Goal: Information Seeking & Learning: Learn about a topic

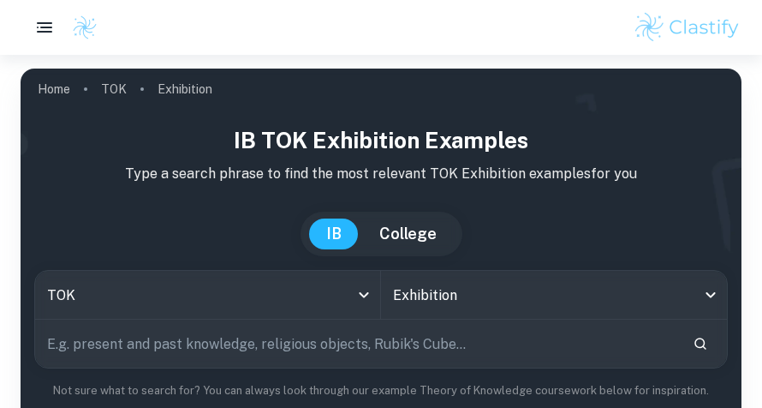
scroll to position [637, 0]
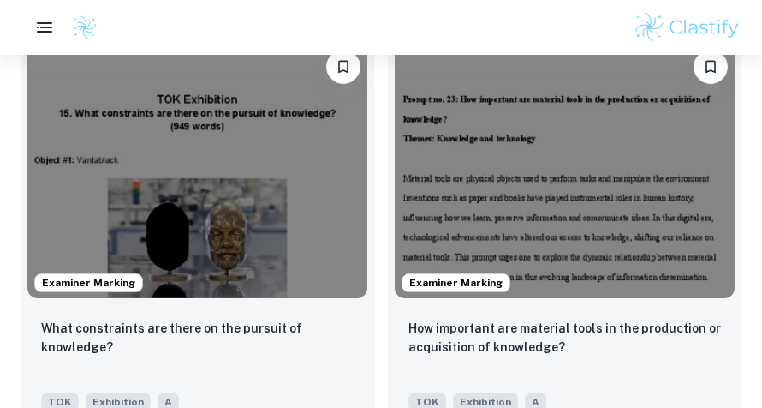
click at [656, 173] on img at bounding box center [565, 170] width 340 height 255
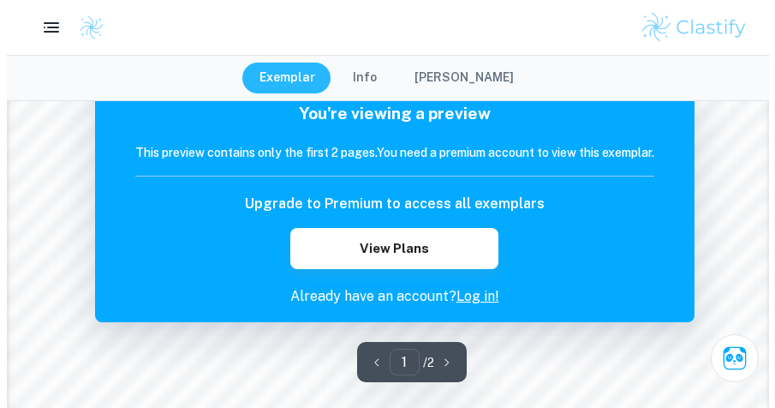
scroll to position [1640, 0]
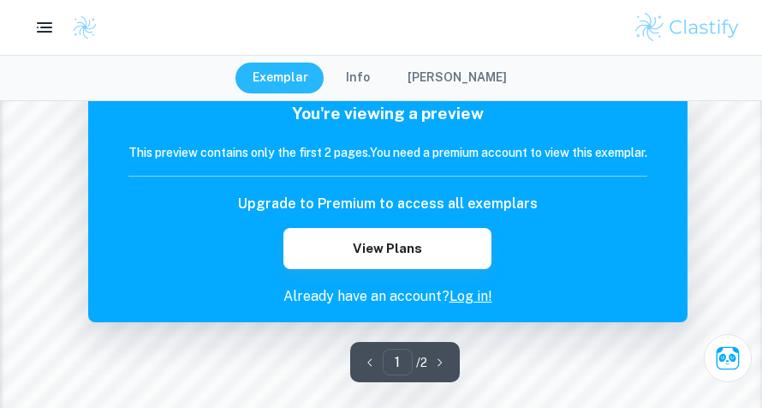
click at [445, 366] on div "1 ​ / 2" at bounding box center [405, 362] width 110 height 40
click at [380, 81] on button "Info" at bounding box center [358, 78] width 58 height 31
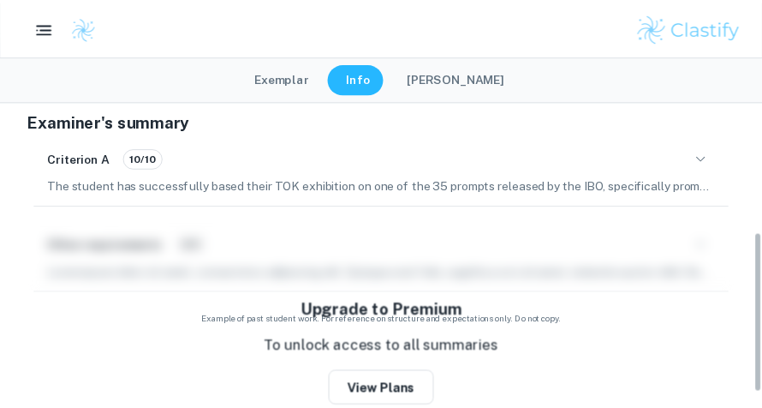
scroll to position [70, 0]
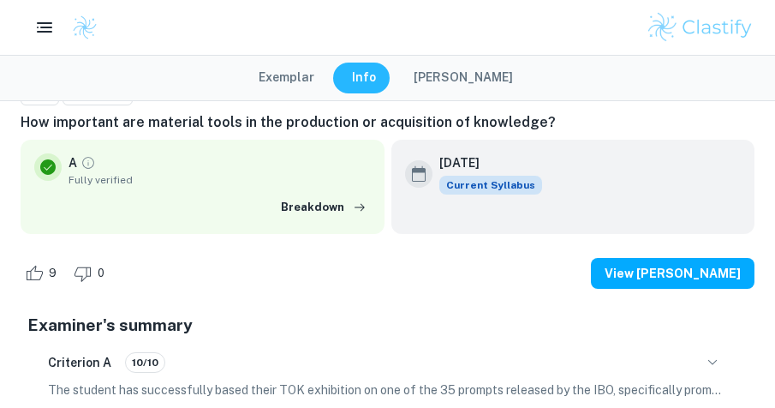
click at [313, 80] on button "Exemplar" at bounding box center [287, 78] width 90 height 31
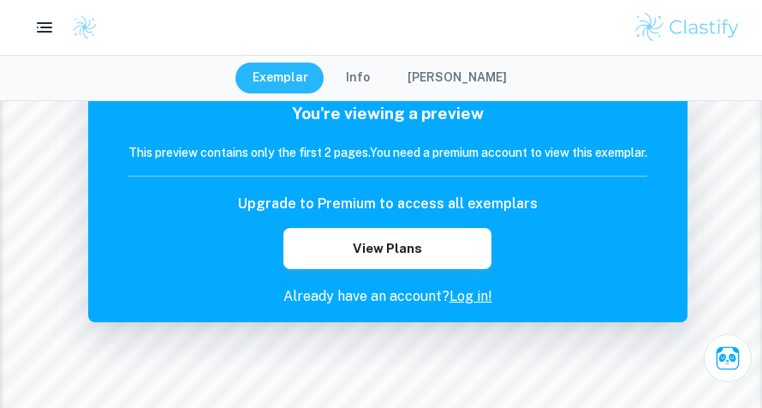
click at [456, 260] on button "View Plans" at bounding box center [386, 248] width 207 height 41
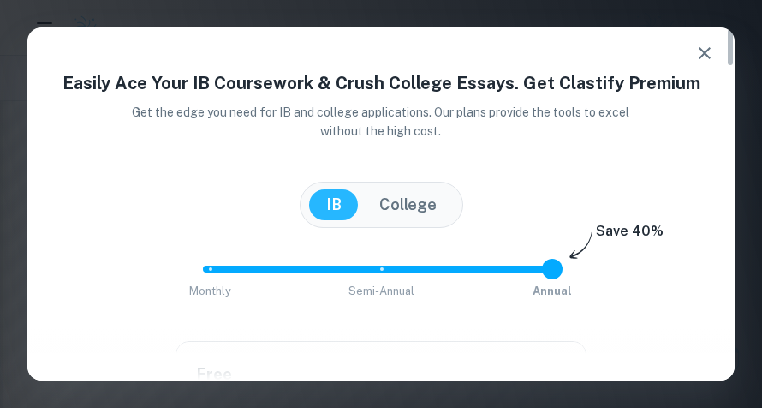
click at [703, 58] on icon "button" at bounding box center [705, 53] width 21 height 21
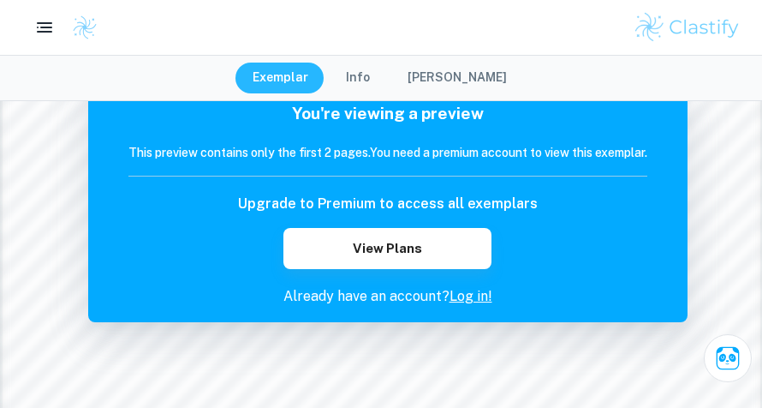
click at [431, 254] on button "View Plans" at bounding box center [386, 248] width 207 height 41
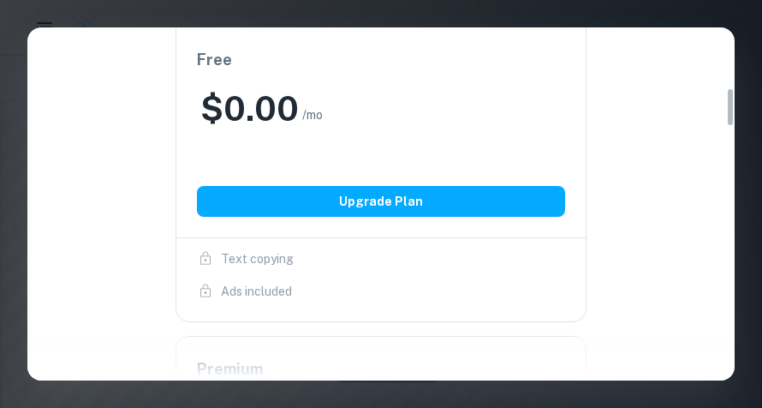
scroll to position [1554, 0]
click at [473, 204] on button "Upgrade Plan" at bounding box center [381, 201] width 368 height 31
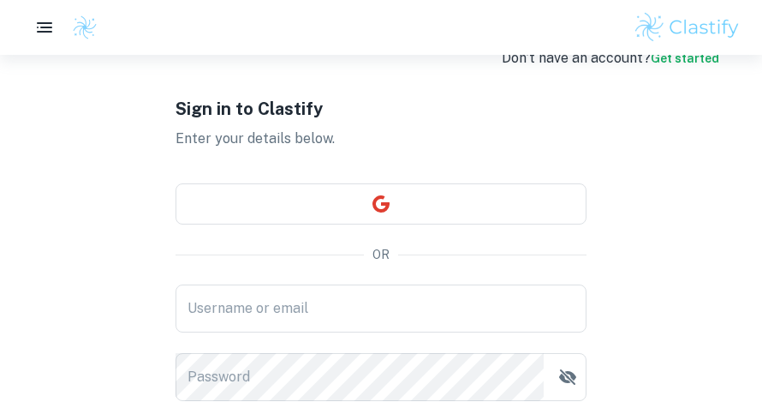
scroll to position [43, 0]
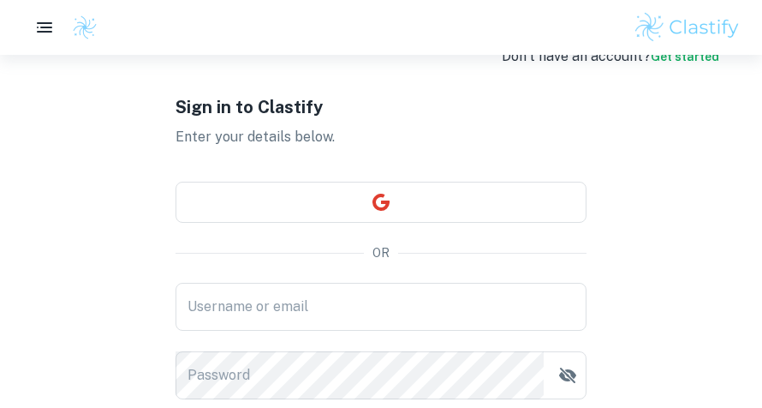
click at [415, 308] on input "Username or email" at bounding box center [381, 307] width 411 height 48
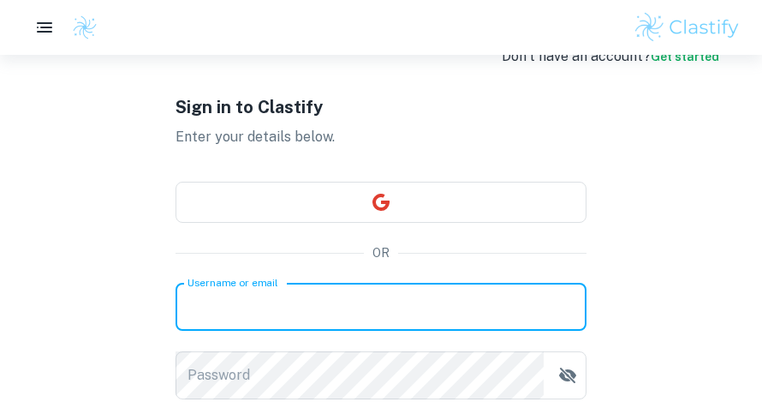
type input "[EMAIL_ADDRESS][DOMAIN_NAME]"
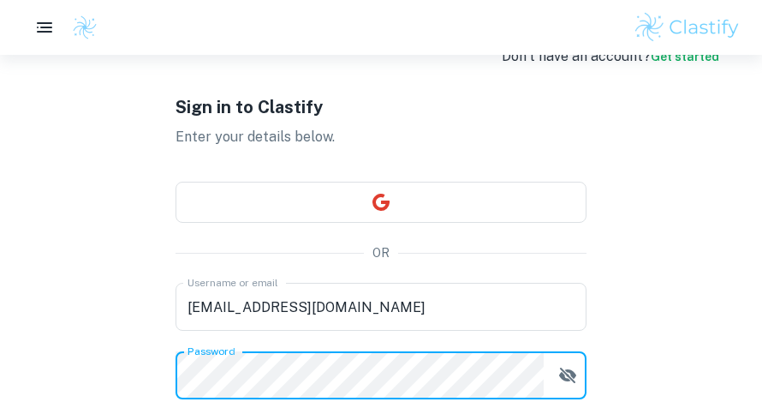
scroll to position [211, 0]
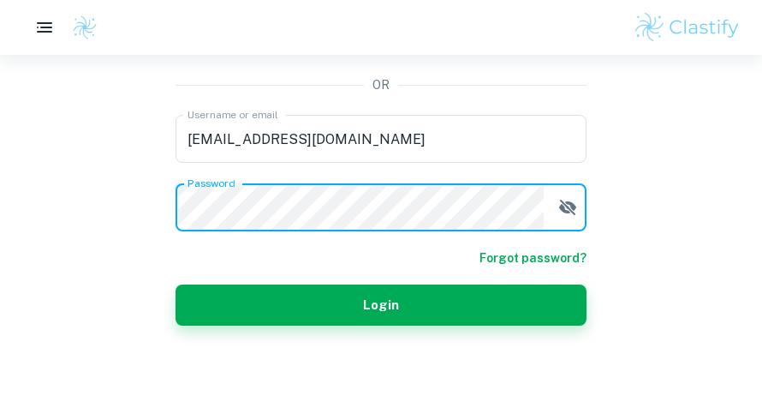
click at [379, 298] on button "Login" at bounding box center [381, 304] width 411 height 41
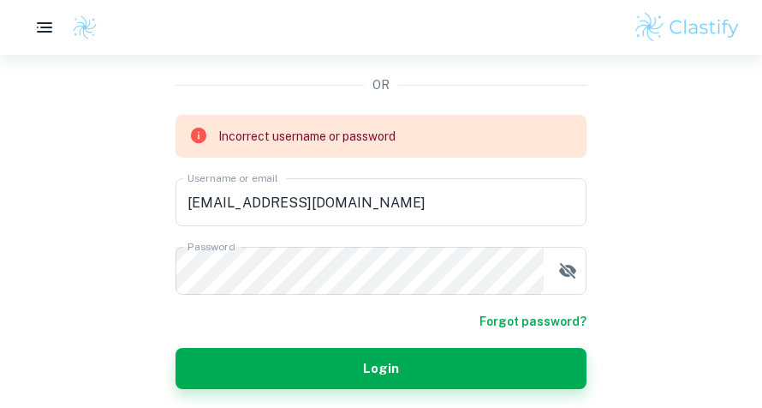
click at [568, 271] on icon "button" at bounding box center [567, 270] width 17 height 15
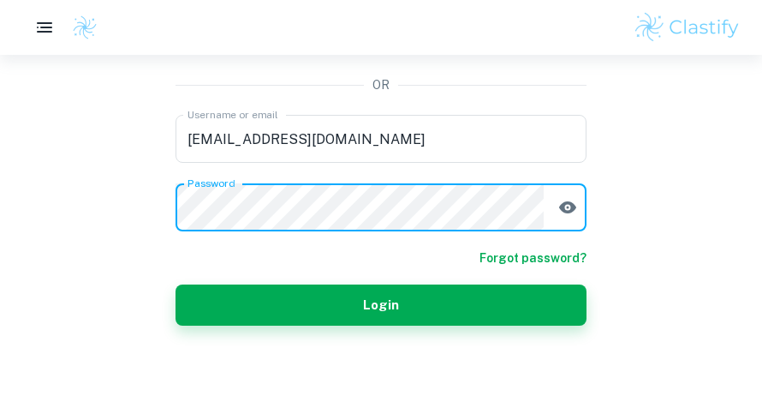
click at [502, 294] on button "Login" at bounding box center [381, 304] width 411 height 41
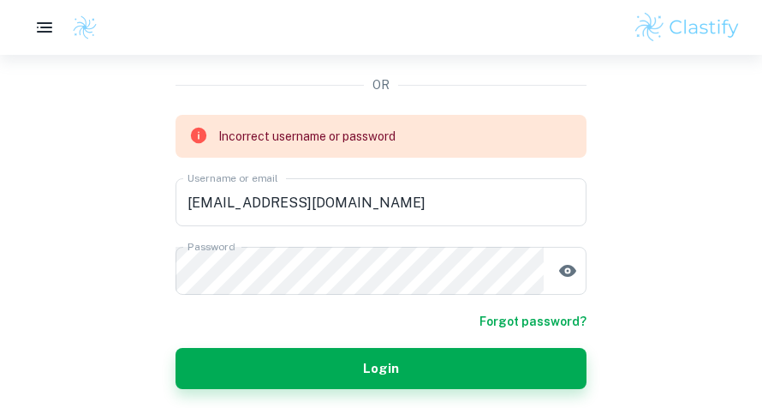
click at [553, 325] on link "Forgot password?" at bounding box center [533, 321] width 107 height 19
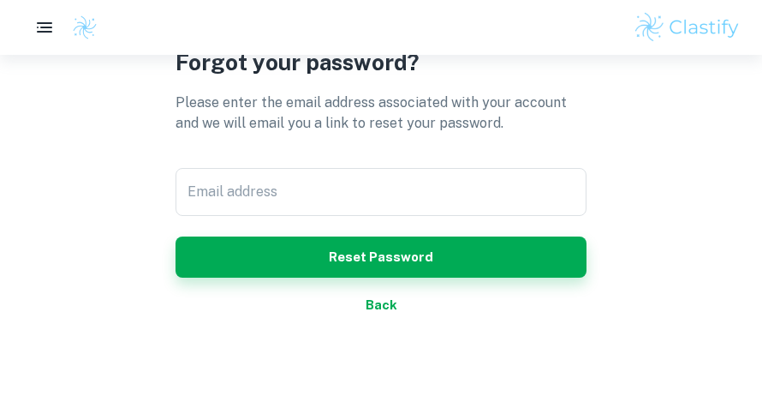
click at [212, 196] on div "Email address Email address" at bounding box center [381, 192] width 411 height 48
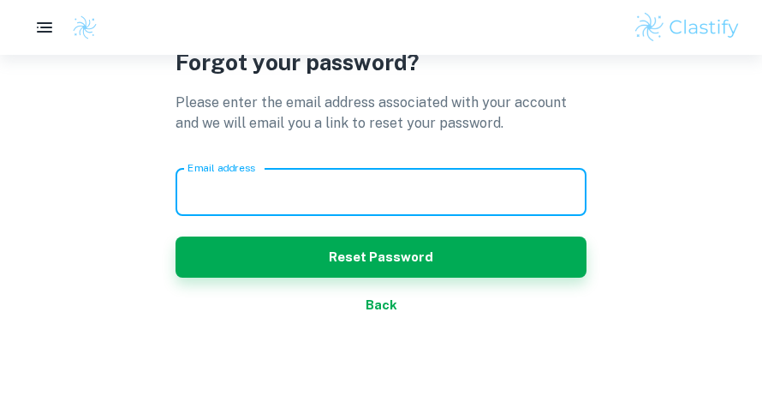
type input "[EMAIL_ADDRESS][DOMAIN_NAME]"
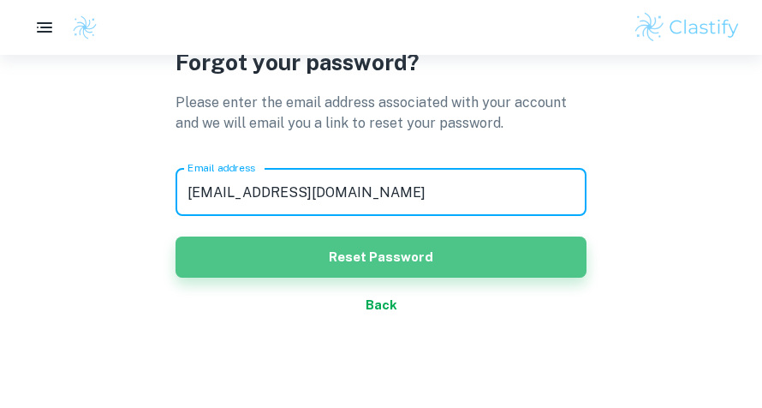
click at [517, 256] on button "Reset Password" at bounding box center [381, 256] width 411 height 41
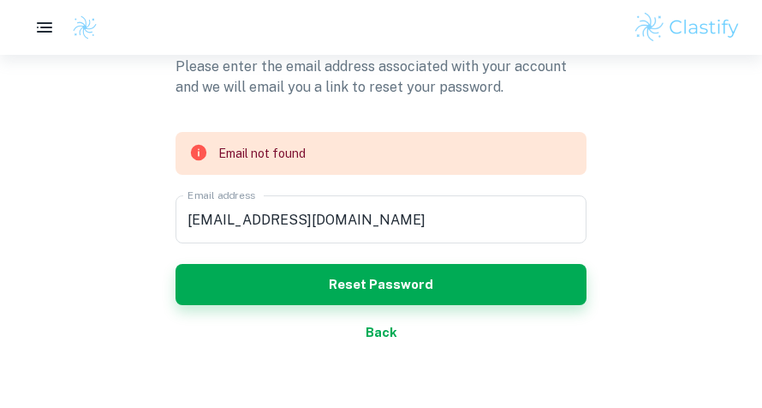
scroll to position [129, 0]
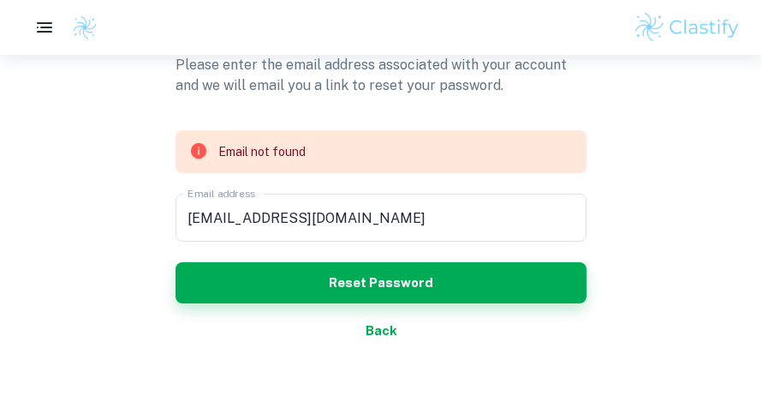
click at [375, 342] on button "Back" at bounding box center [381, 330] width 411 height 41
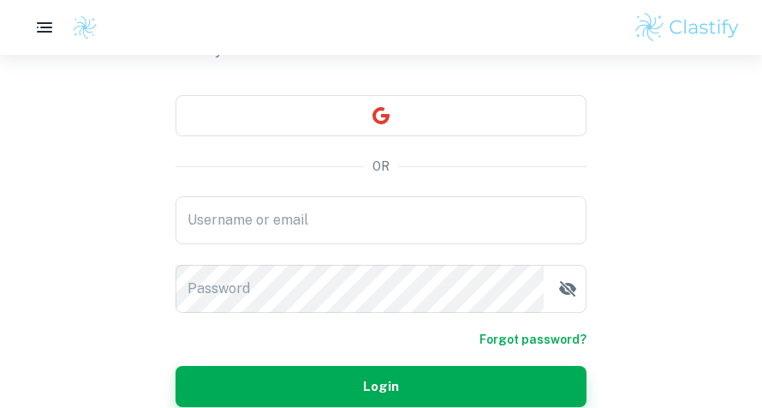
type input "[EMAIL_ADDRESS][DOMAIN_NAME]"
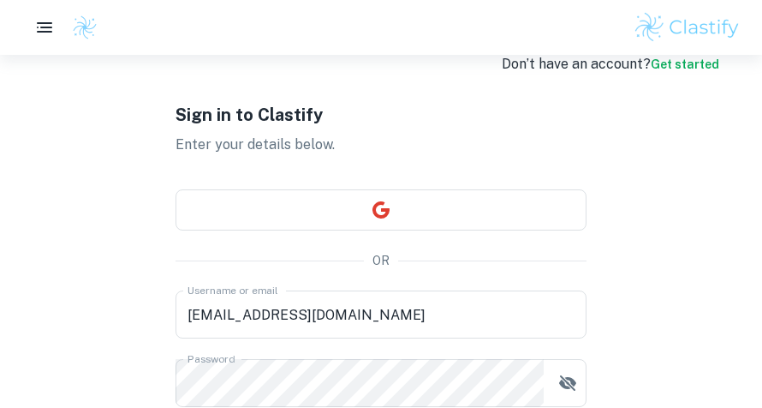
scroll to position [35, 0]
click at [534, 206] on button "button" at bounding box center [381, 209] width 411 height 41
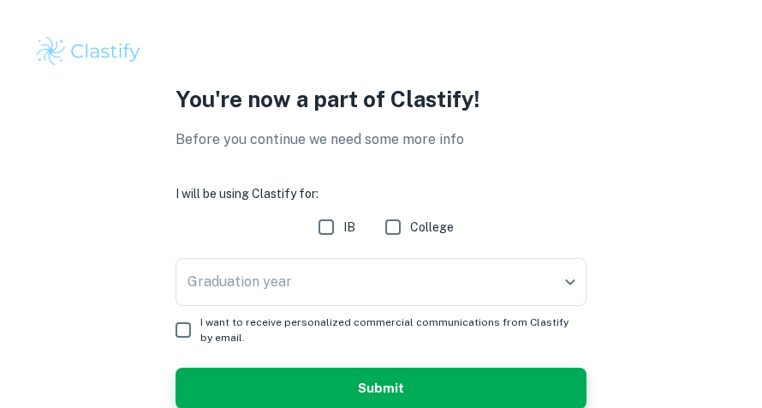
click at [520, 284] on body "We value your privacy We use cookies to enhance your browsing experience, serve…" at bounding box center [381, 204] width 762 height 408
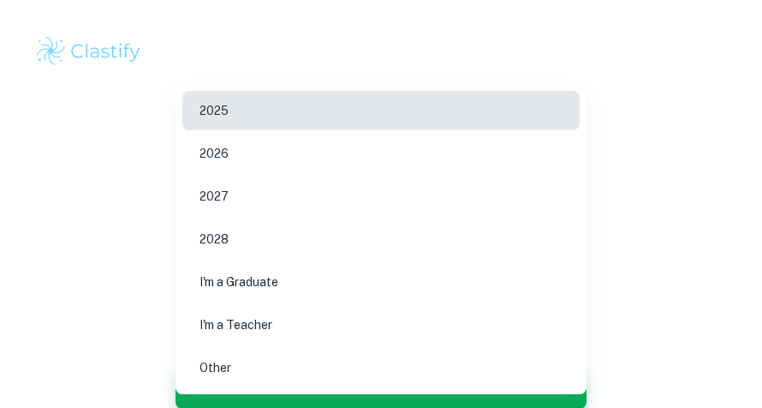
click at [413, 156] on li "2026" at bounding box center [380, 153] width 397 height 39
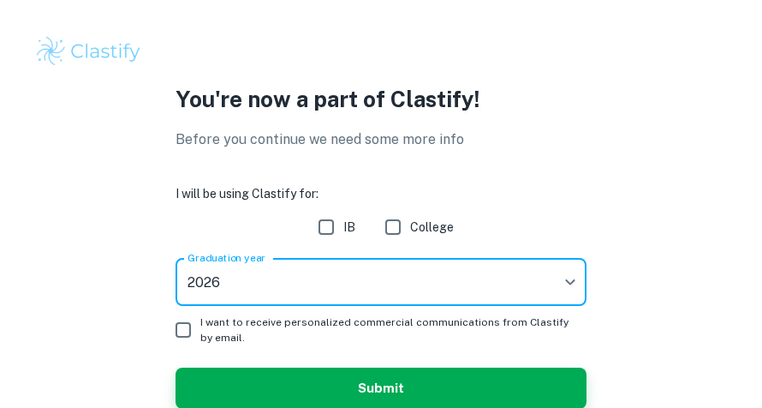
click at [334, 228] on input "IB" at bounding box center [326, 227] width 34 height 34
checkbox input "true"
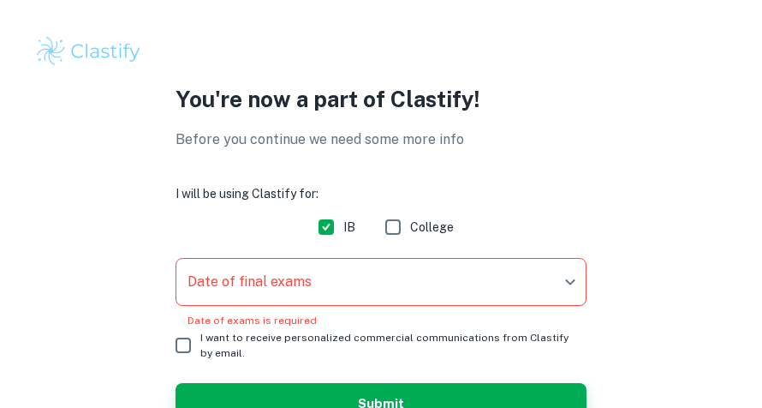
click at [456, 289] on body "We value your privacy We use cookies to enhance your browsing experience, serve…" at bounding box center [381, 204] width 762 height 408
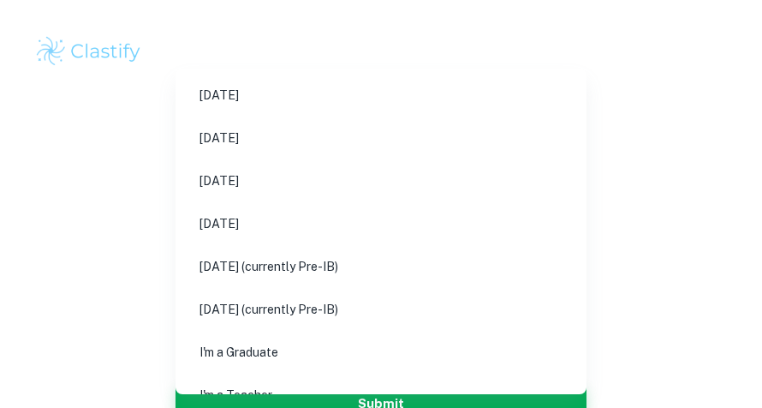
click at [235, 185] on li "[DATE]" at bounding box center [387, 180] width 410 height 39
type input "M26"
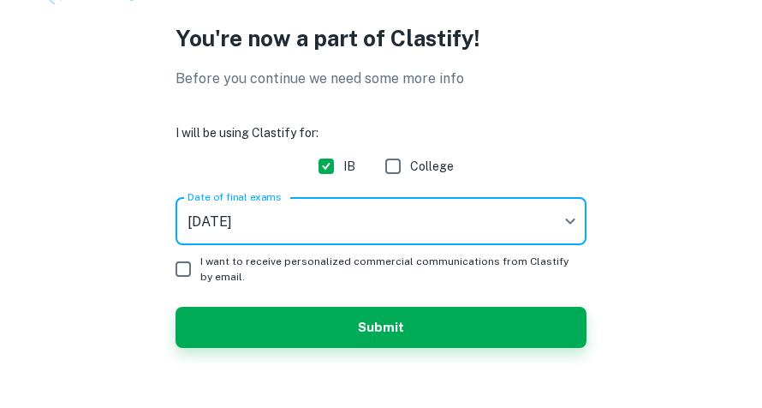
scroll to position [66, 0]
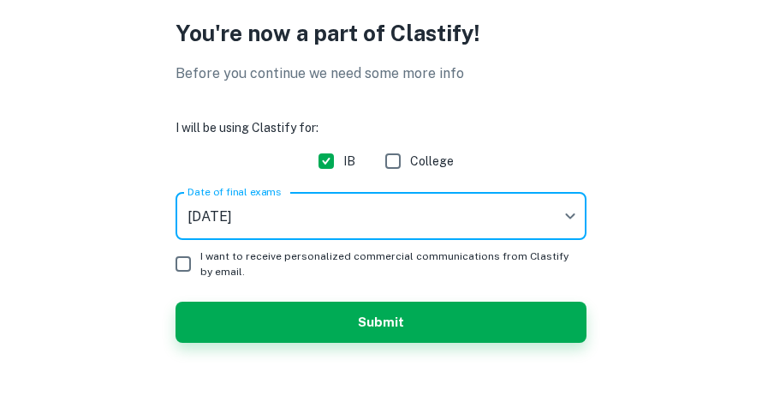
click at [175, 275] on input "I want to receive personalized commercial communications from Clastify by email." at bounding box center [183, 264] width 34 height 34
checkbox input "true"
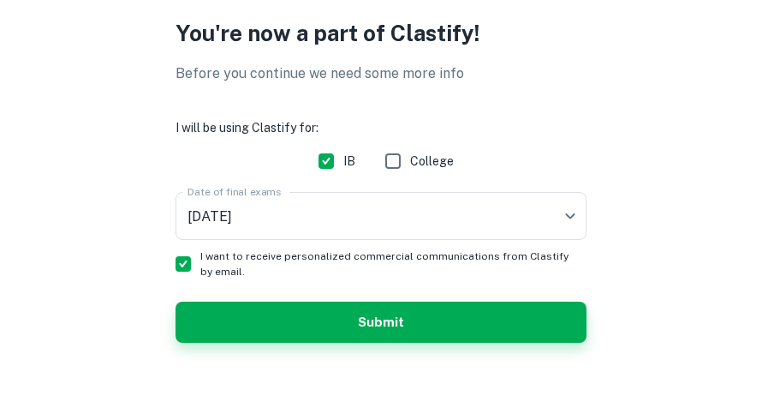
click at [336, 325] on button "Submit" at bounding box center [381, 321] width 411 height 41
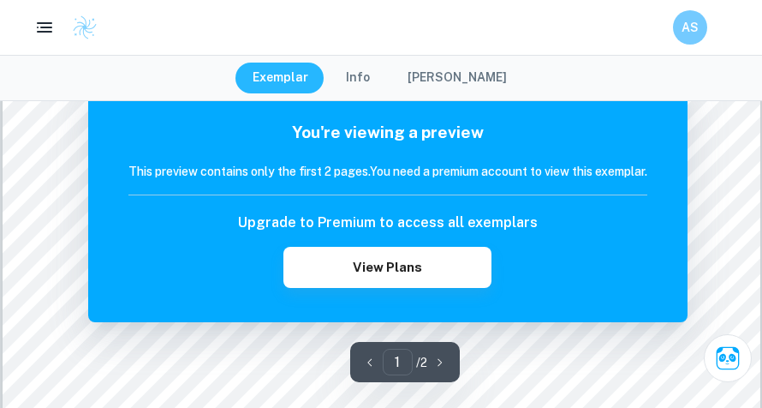
scroll to position [101, 0]
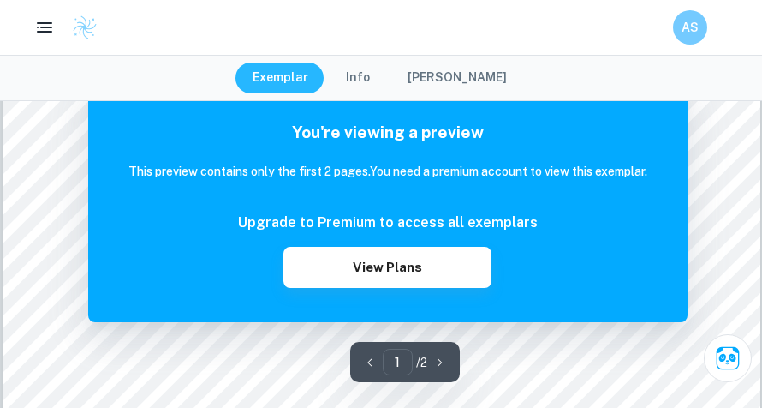
click at [440, 287] on button "View Plans" at bounding box center [386, 267] width 207 height 41
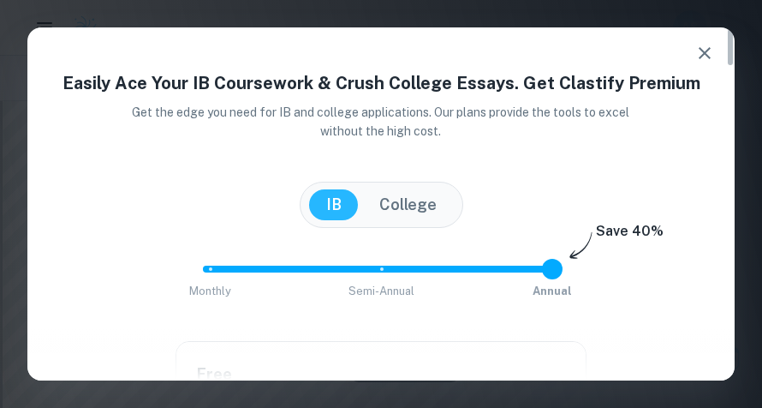
scroll to position [0, 0]
click at [706, 51] on icon "button" at bounding box center [705, 53] width 12 height 12
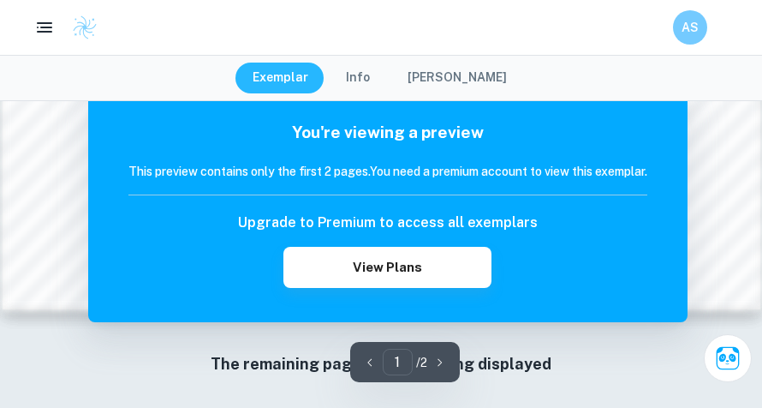
scroll to position [1978, 0]
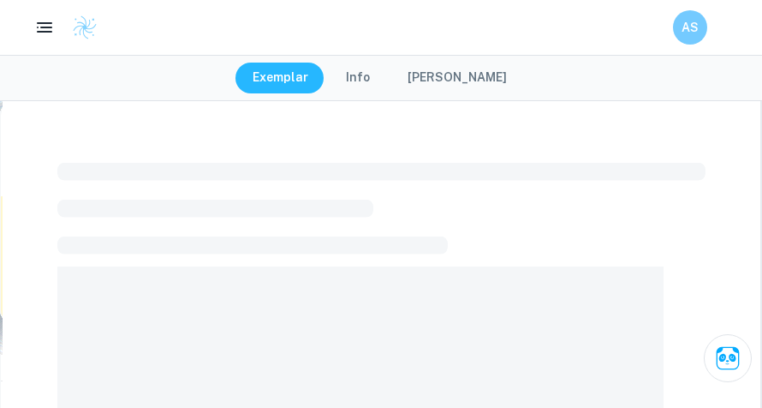
checkbox input "true"
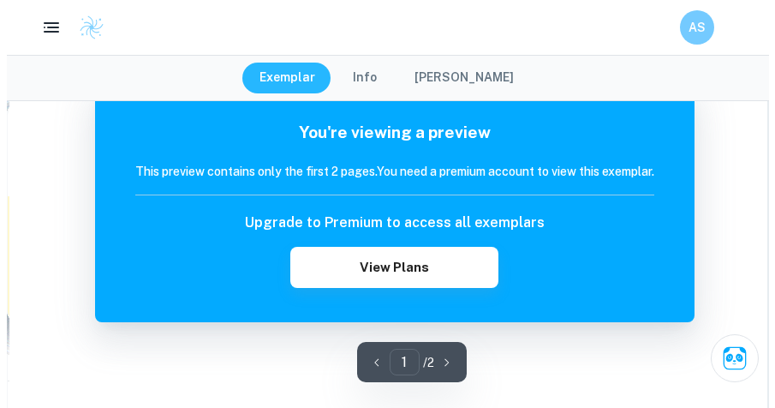
scroll to position [1978, 0]
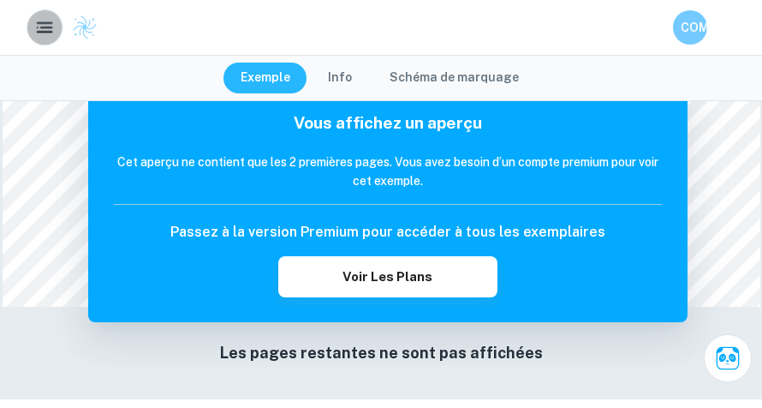
click at [48, 17] on icon "button" at bounding box center [44, 27] width 21 height 21
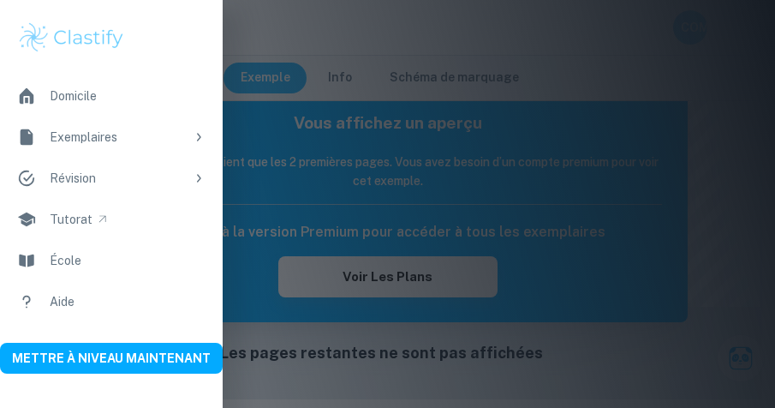
click at [90, 97] on div "Domicile" at bounding box center [73, 96] width 47 height 19
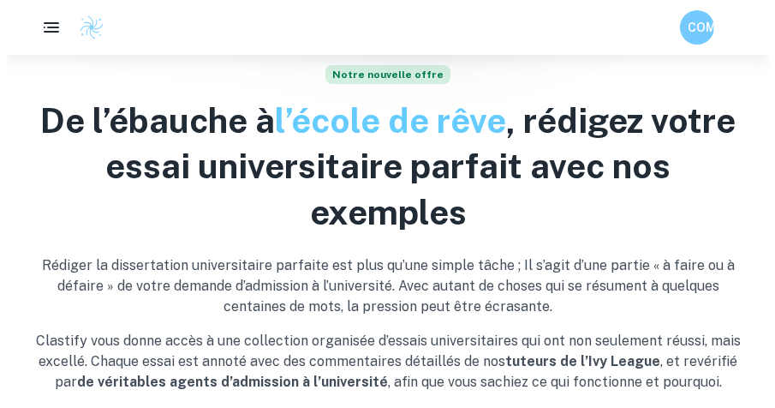
scroll to position [654, 0]
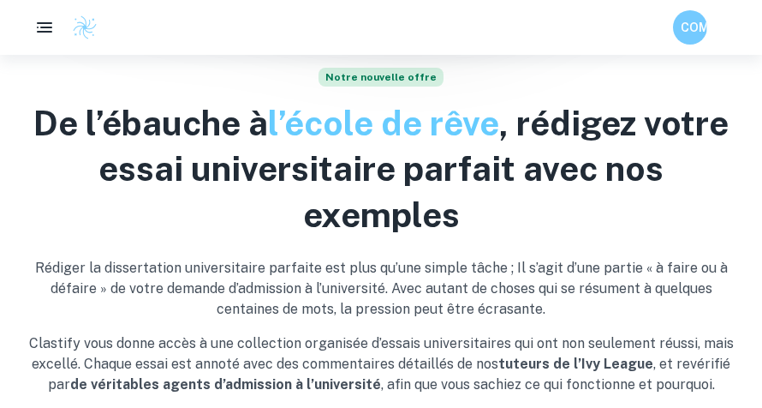
click at [46, 27] on rect "button" at bounding box center [46, 28] width 12 height 2
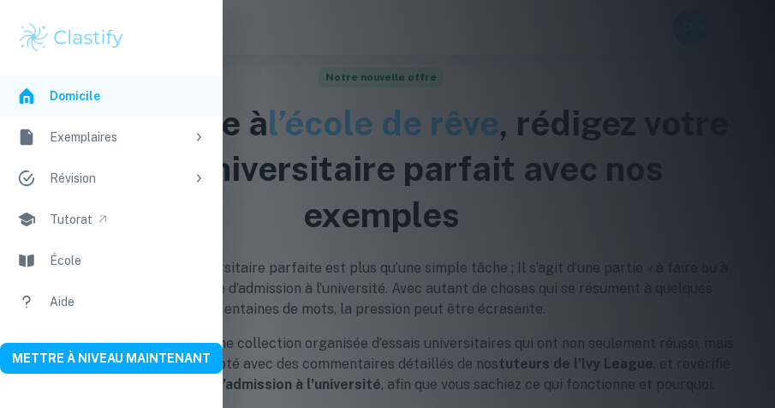
click at [142, 144] on div "Exemplaires" at bounding box center [117, 137] width 135 height 19
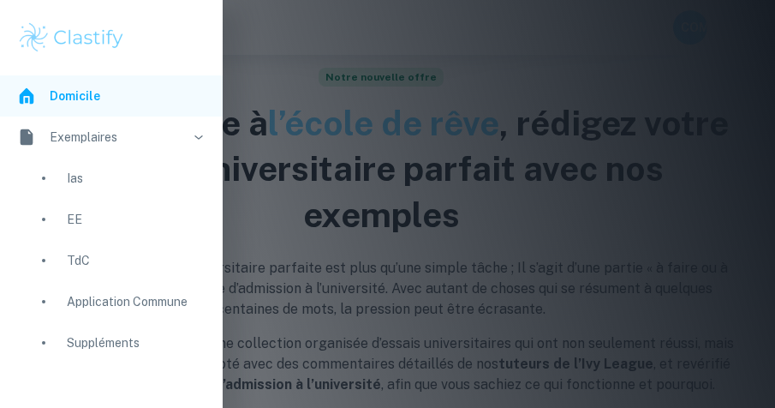
click at [102, 266] on div "TdC" at bounding box center [136, 260] width 139 height 19
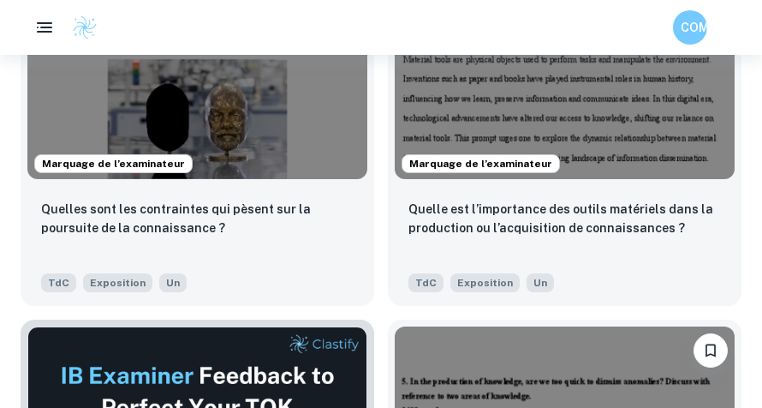
scroll to position [457, 0]
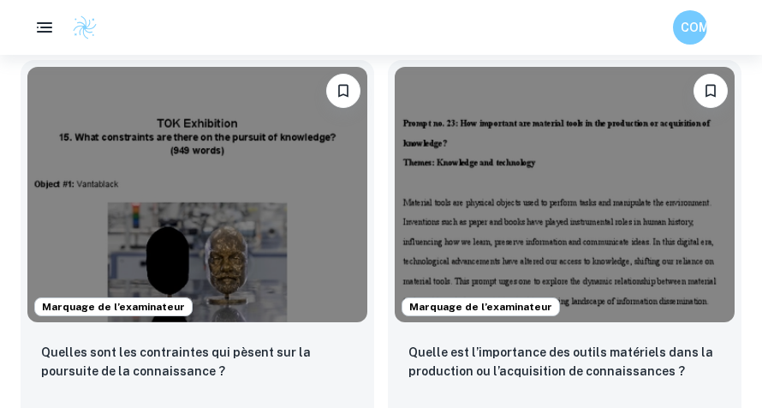
click at [531, 213] on img at bounding box center [565, 194] width 340 height 255
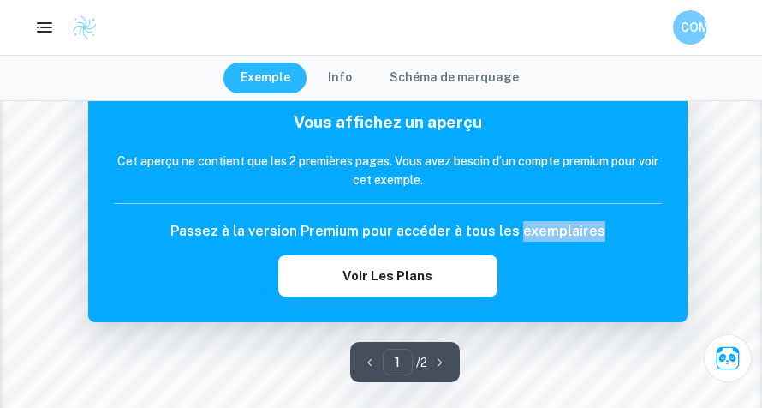
scroll to position [1978, 0]
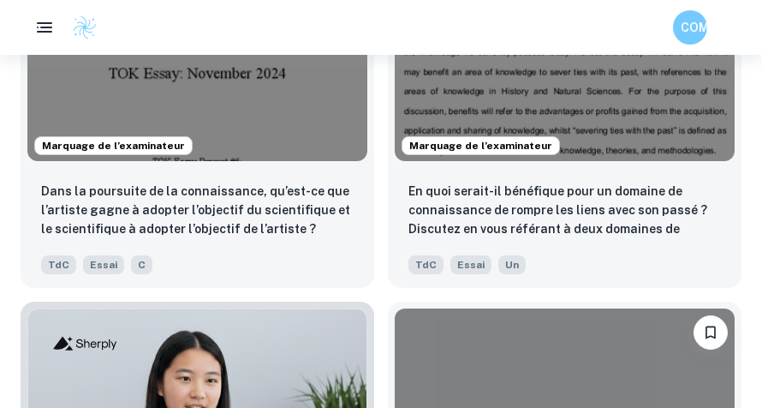
scroll to position [1452, 0]
